Goal: Task Accomplishment & Management: Use online tool/utility

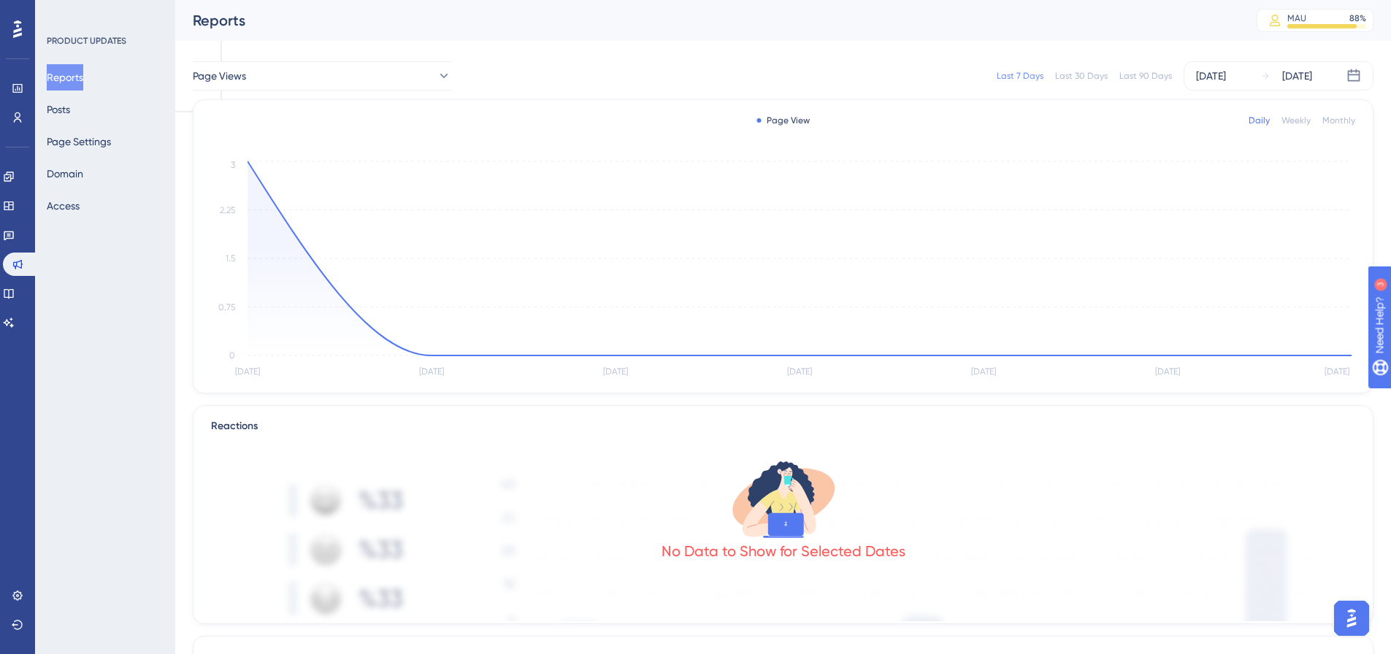
click at [75, 77] on button "Reports" at bounding box center [65, 77] width 37 height 26
click at [15, 199] on link at bounding box center [9, 205] width 12 height 23
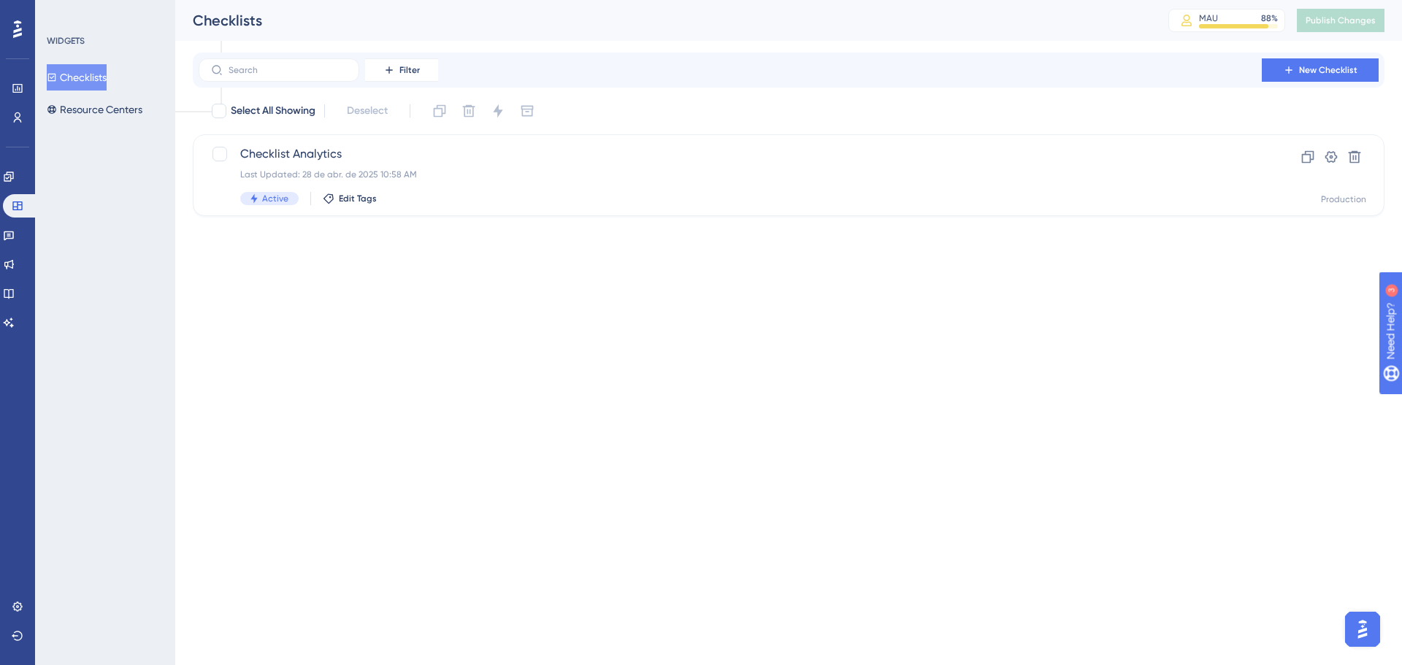
click at [17, 161] on div "Engagement Widgets Feedback Product Updates Knowledge Base AI Assistant" at bounding box center [17, 231] width 29 height 205
click at [15, 173] on icon at bounding box center [9, 177] width 12 height 12
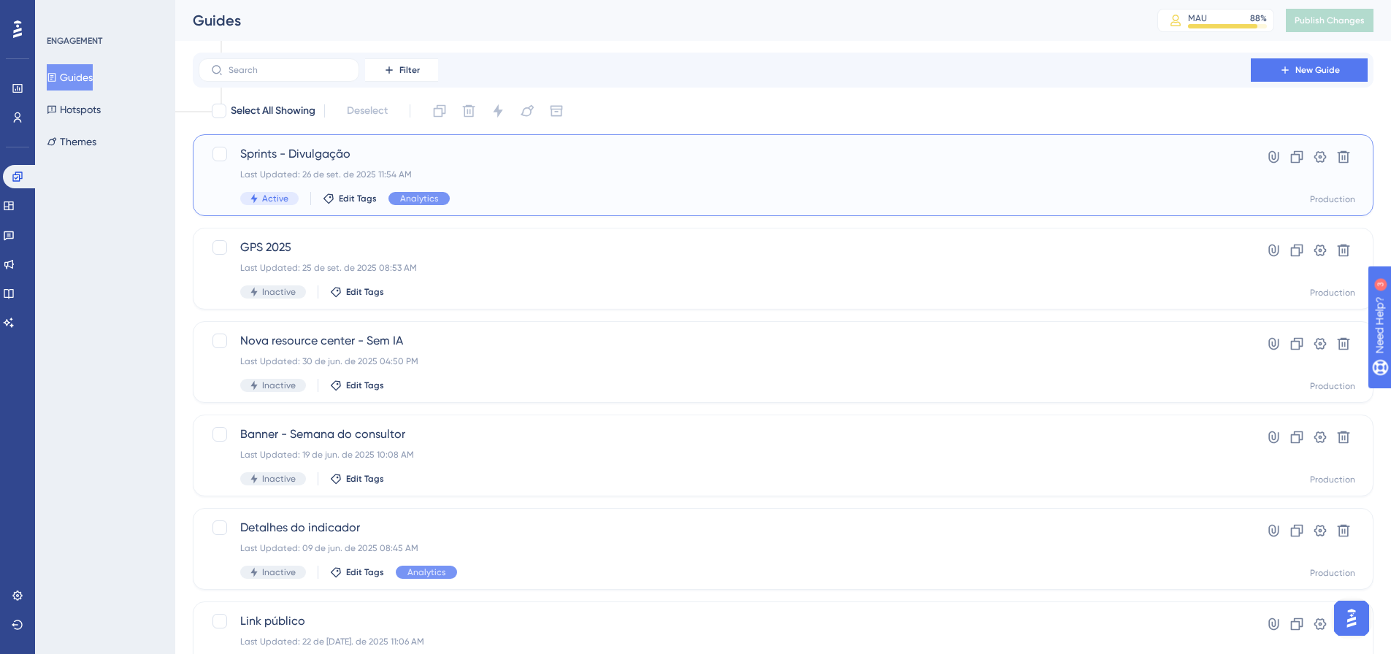
click at [328, 144] on div "Sprints - Divulgação Last Updated: 26 de set. de 2025 11:54 AM Active Edit Tags…" at bounding box center [783, 175] width 1181 height 82
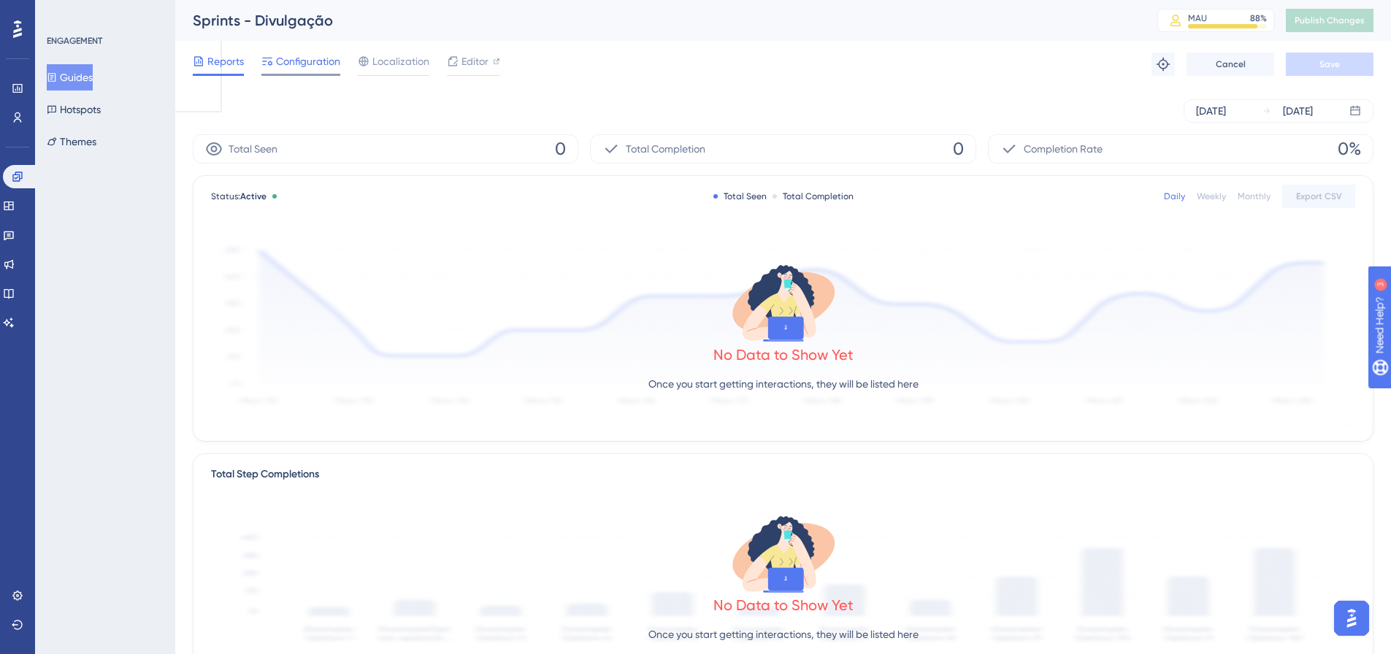
click at [326, 61] on span "Configuration" at bounding box center [308, 62] width 64 height 18
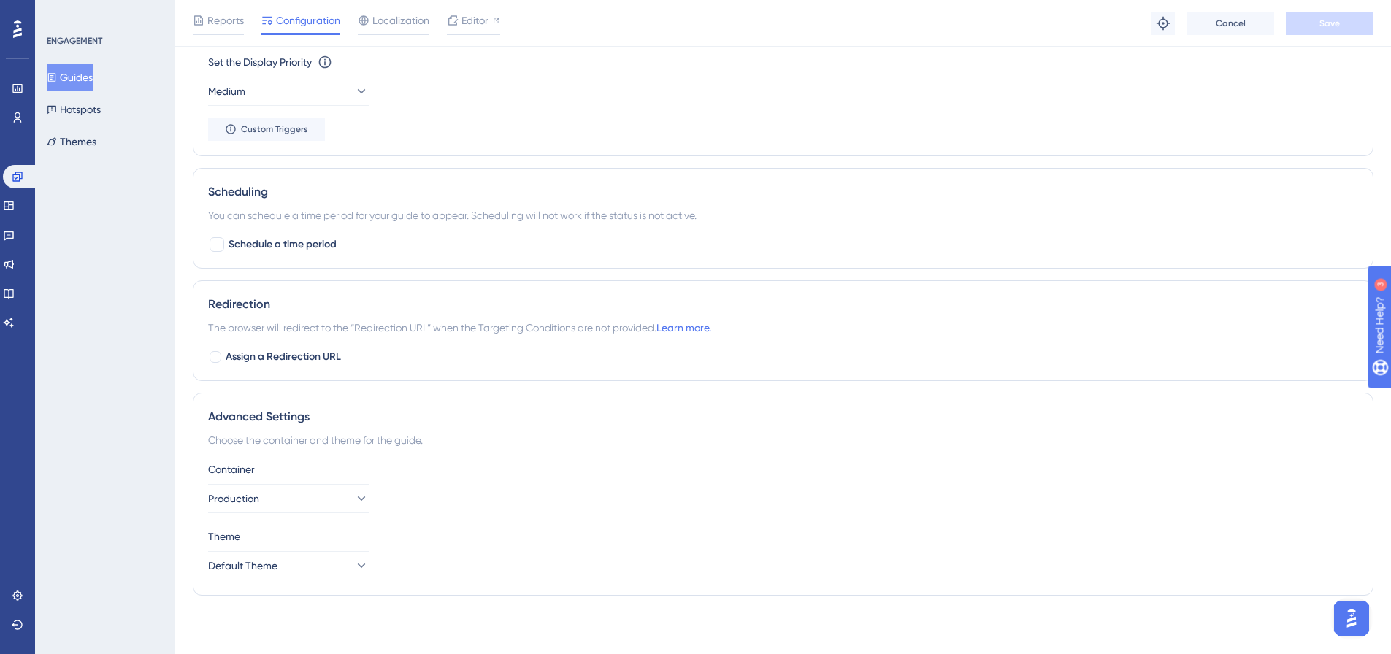
scroll to position [1088, 0]
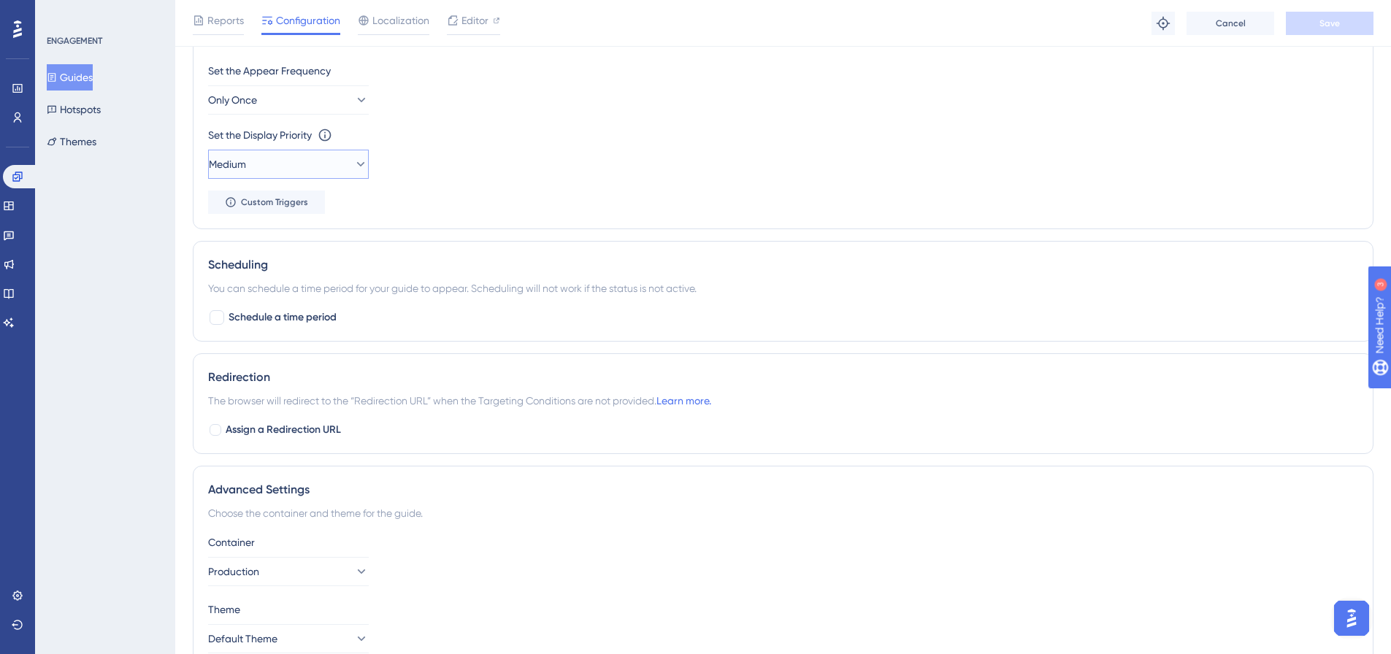
click at [280, 167] on button "Medium" at bounding box center [288, 164] width 161 height 29
click at [294, 292] on div "Highest Highest" at bounding box center [289, 296] width 142 height 29
click at [761, 219] on div "Trigger You can trigger your guide automatically when the target URL is visited…" at bounding box center [783, 95] width 1181 height 267
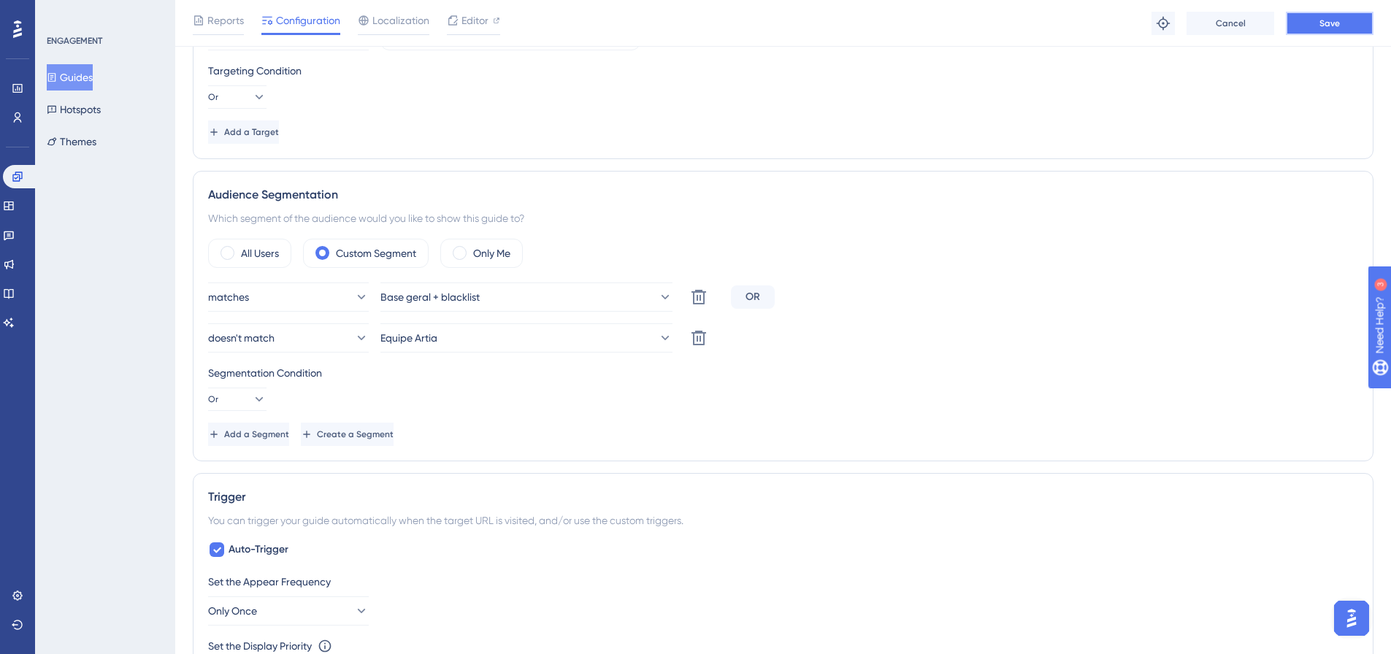
click at [1305, 17] on button "Save" at bounding box center [1330, 23] width 88 height 23
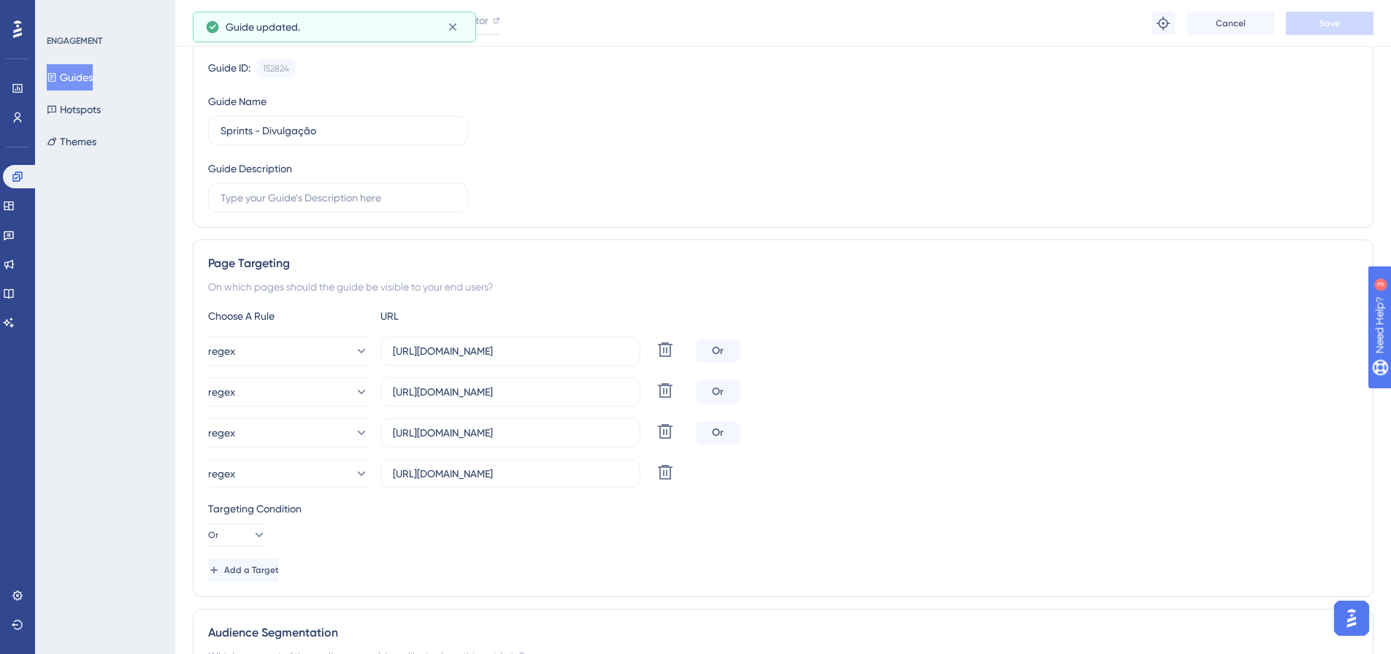
scroll to position [0, 0]
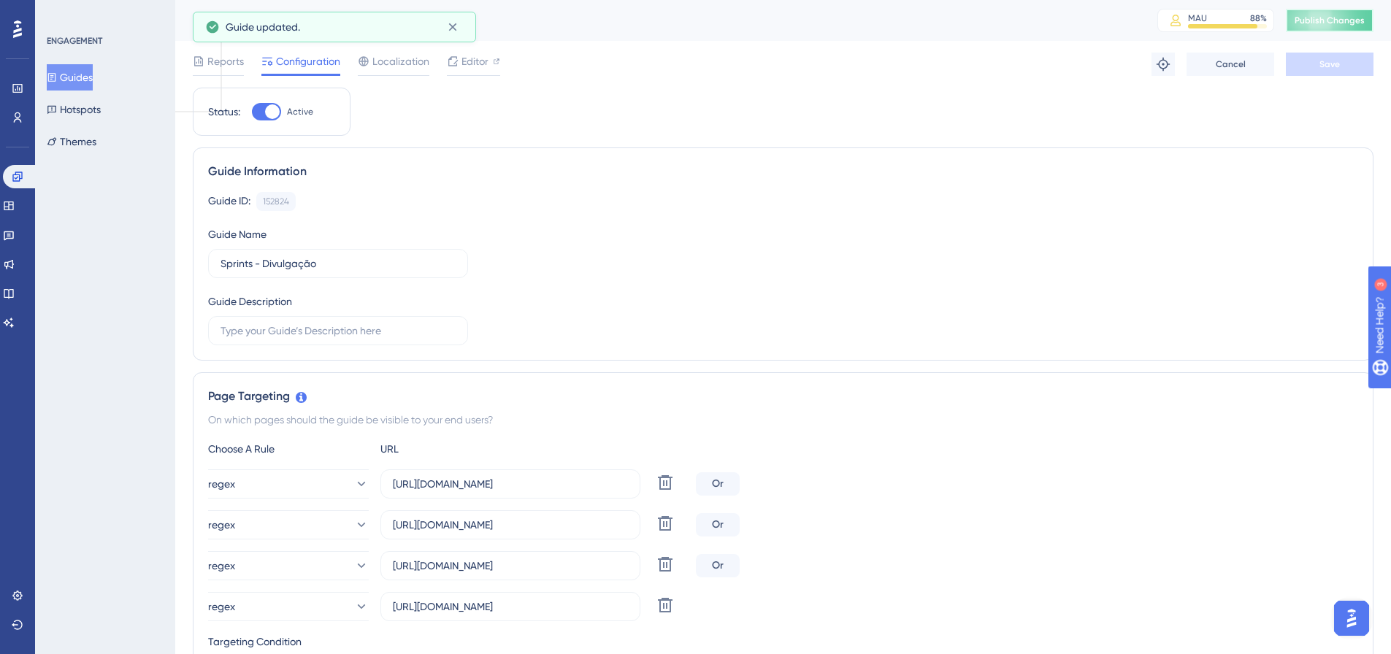
click at [1328, 21] on span "Publish Changes" at bounding box center [1330, 21] width 70 height 12
